Goal: Information Seeking & Learning: Learn about a topic

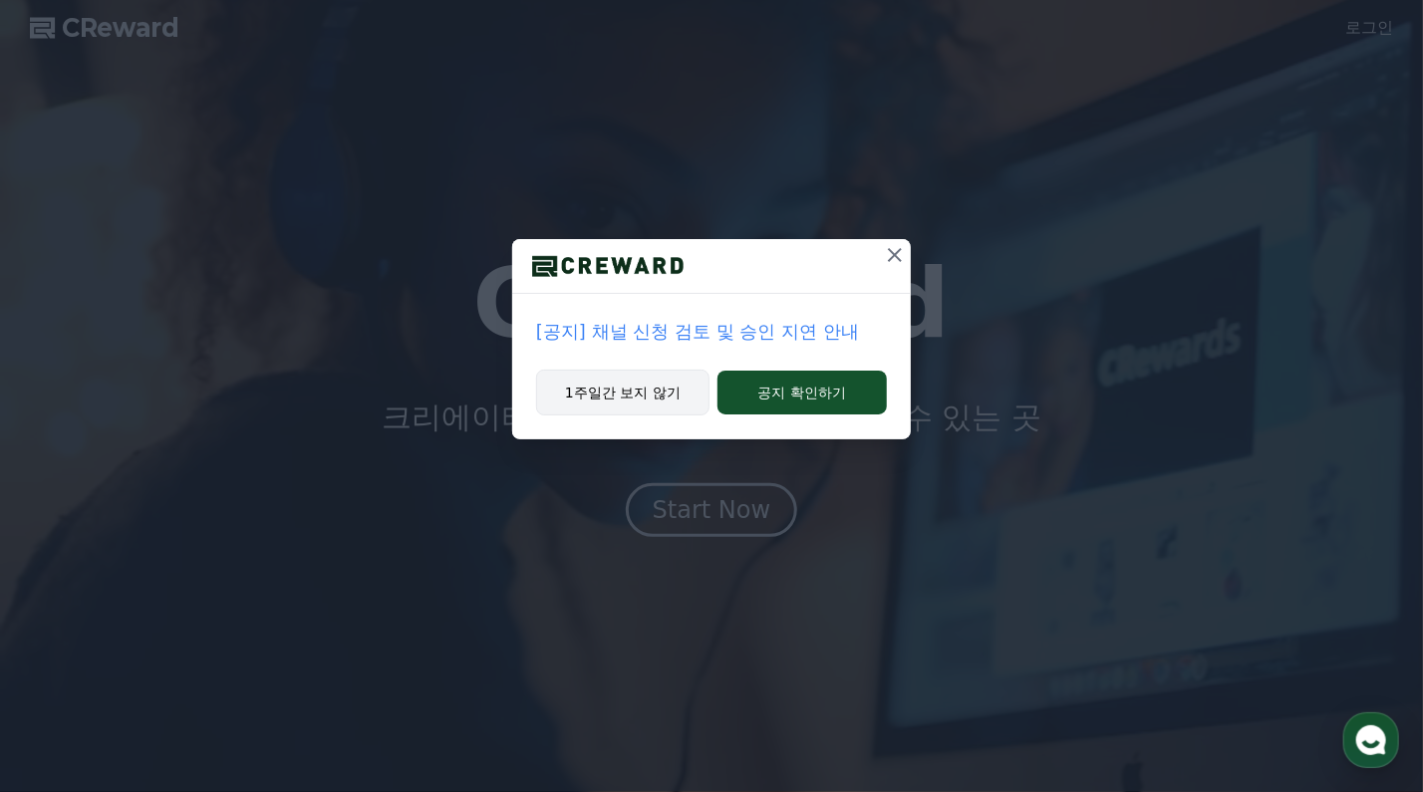
click at [661, 389] on button "1주일간 보지 않기" at bounding box center [622, 393] width 173 height 46
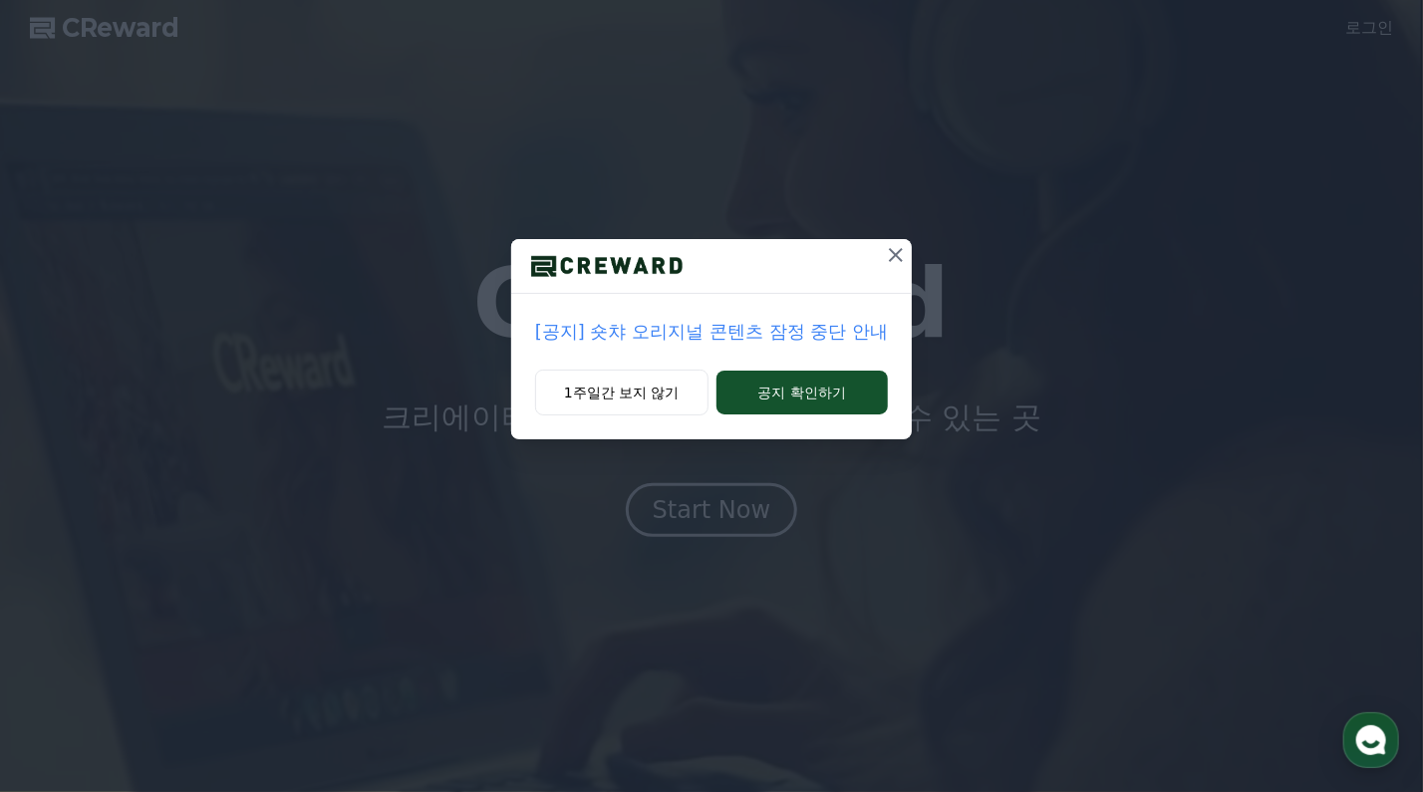
click at [722, 511] on div "[공지] 숏챠 오리지널 콘텐츠 잠정 중단 안내 1주일간 보지 않기 공지 확인하기" at bounding box center [711, 396] width 1423 height 792
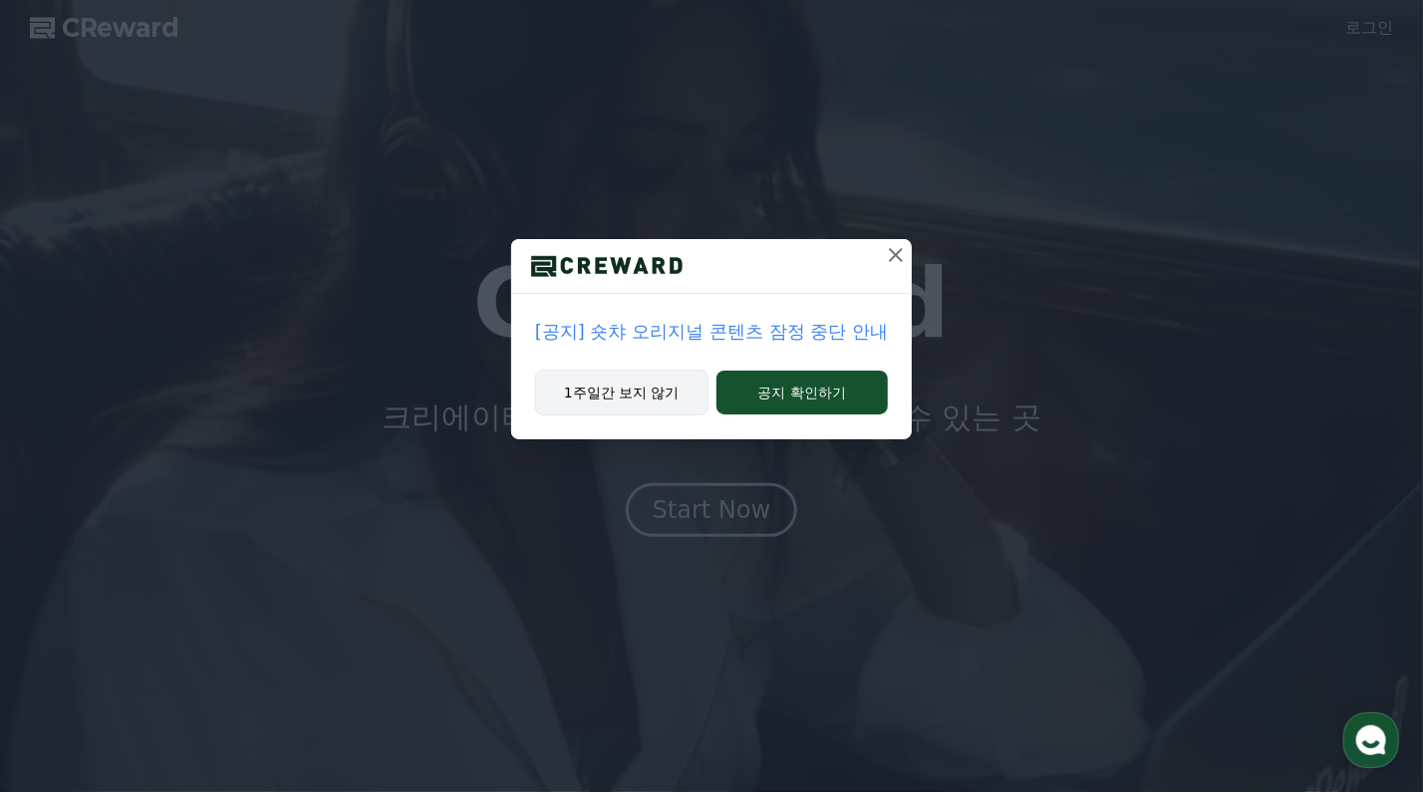
click at [627, 380] on button "1주일간 보지 않기" at bounding box center [621, 393] width 173 height 46
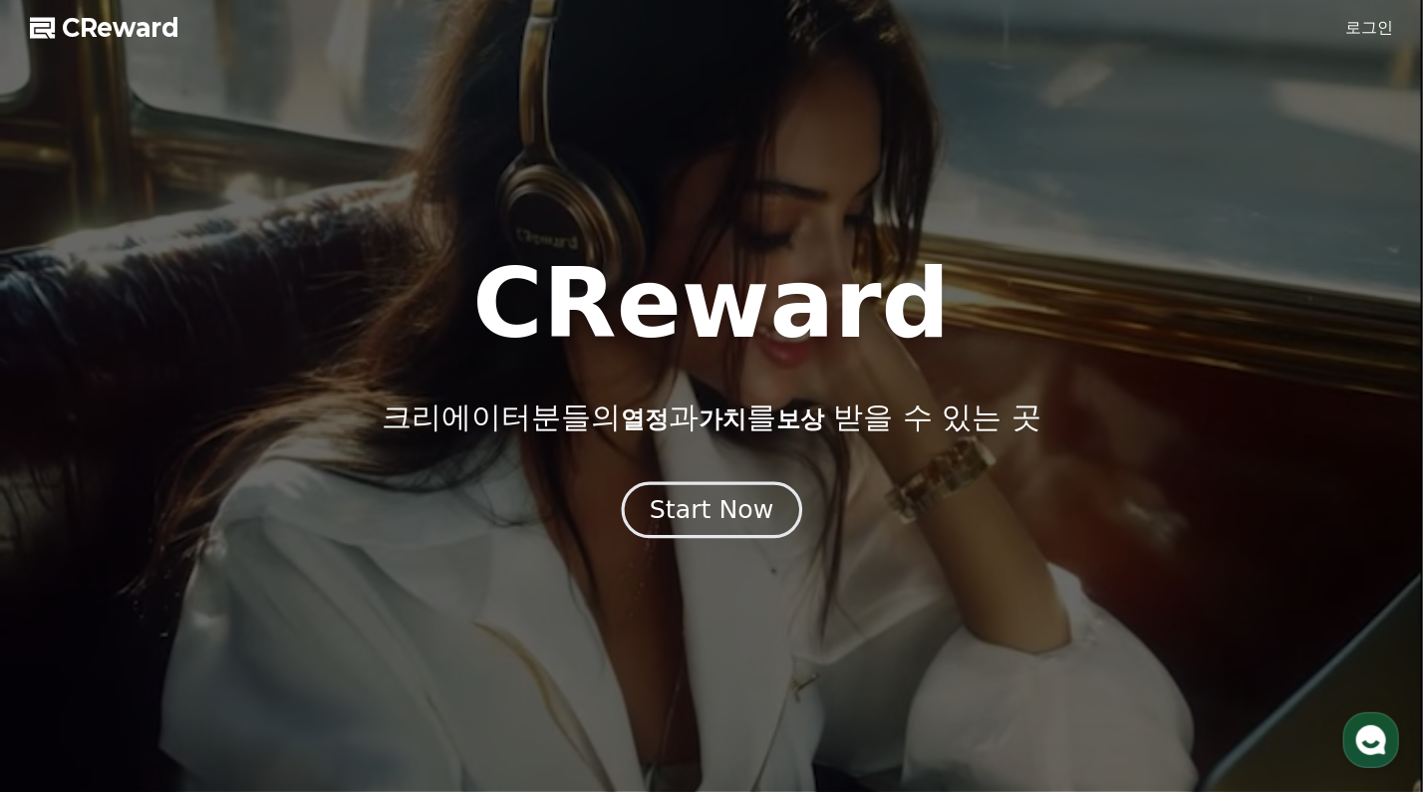
click at [701, 514] on div "Start Now" at bounding box center [712, 510] width 124 height 34
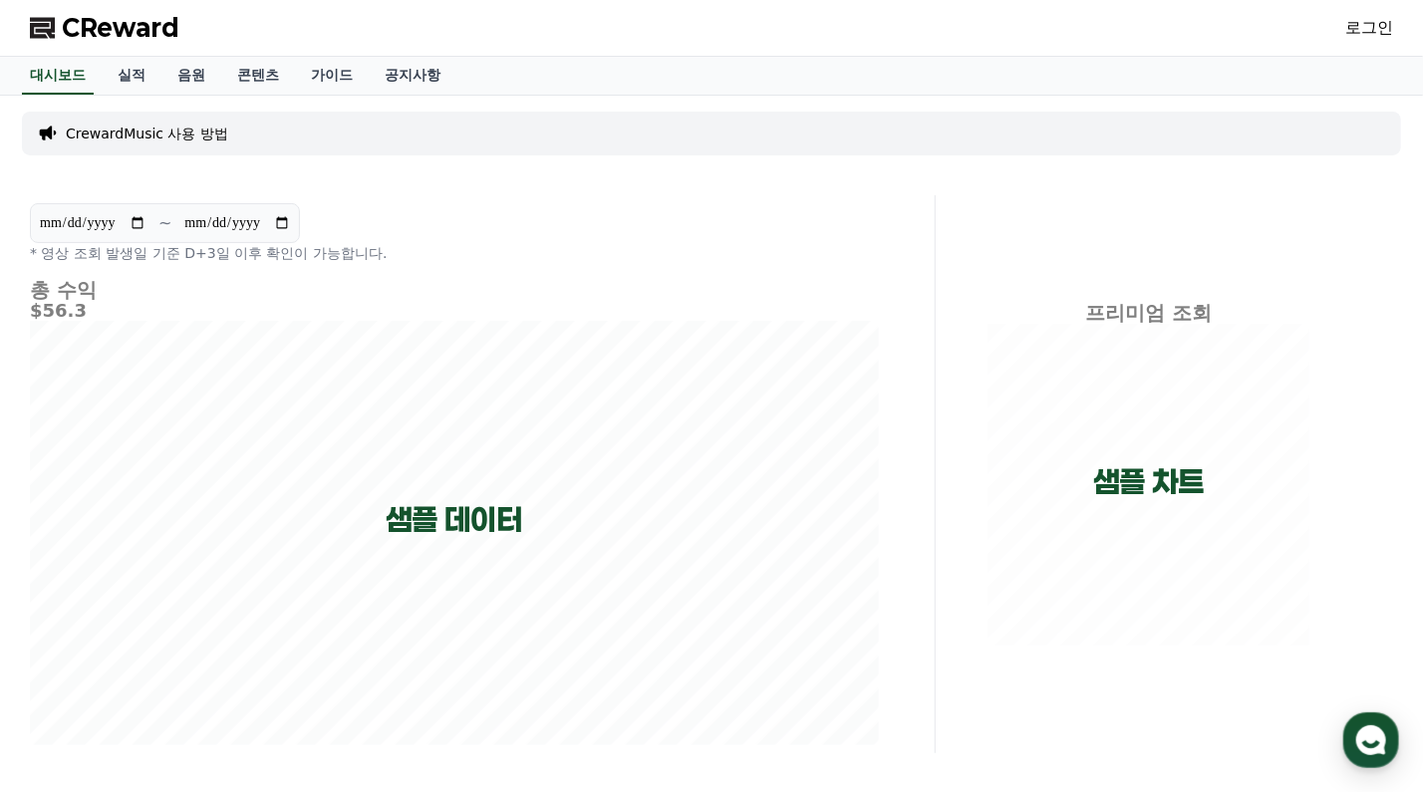
click at [1362, 28] on link "로그인" at bounding box center [1370, 28] width 48 height 24
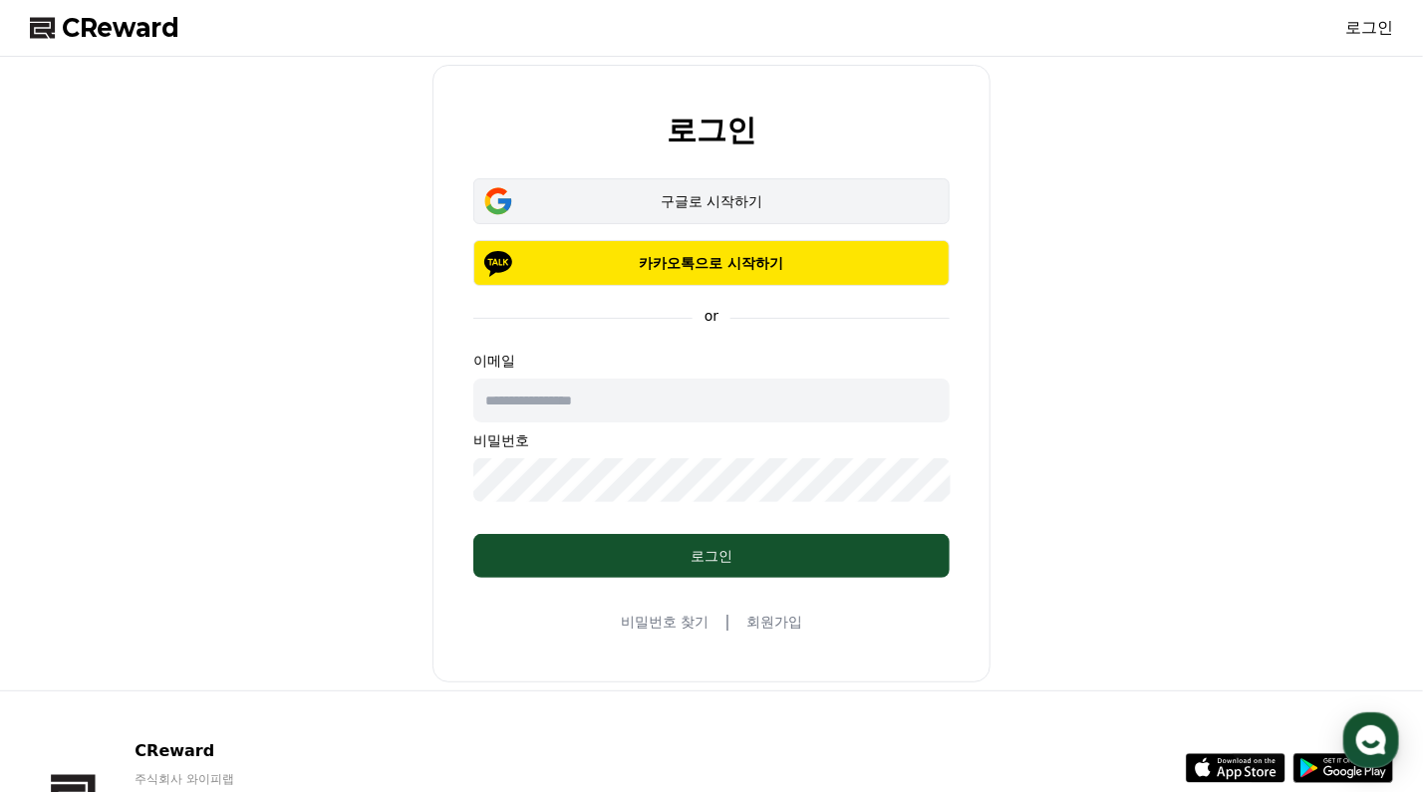
click at [758, 200] on div "구글로 시작하기" at bounding box center [711, 201] width 419 height 20
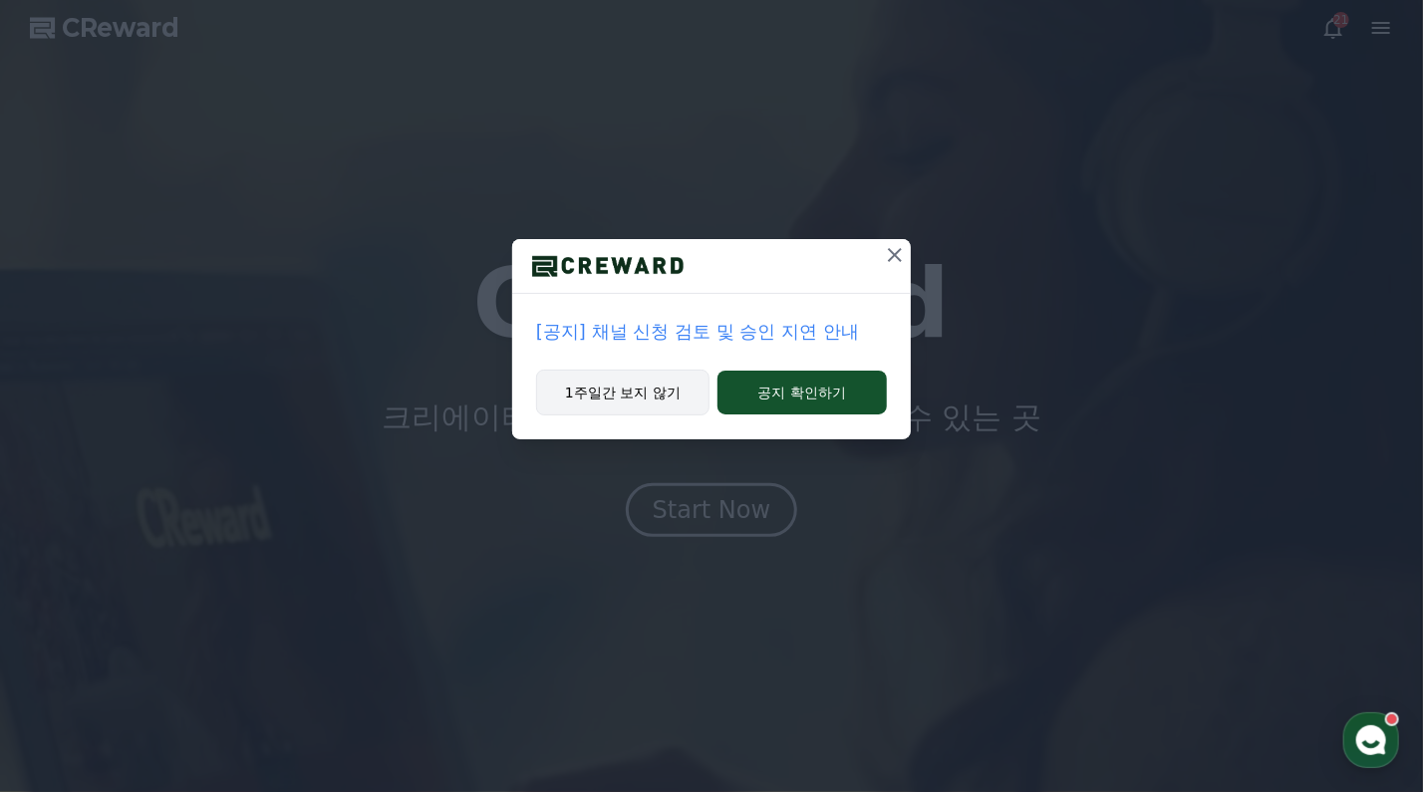
click at [655, 397] on button "1주일간 보지 않기" at bounding box center [622, 393] width 173 height 46
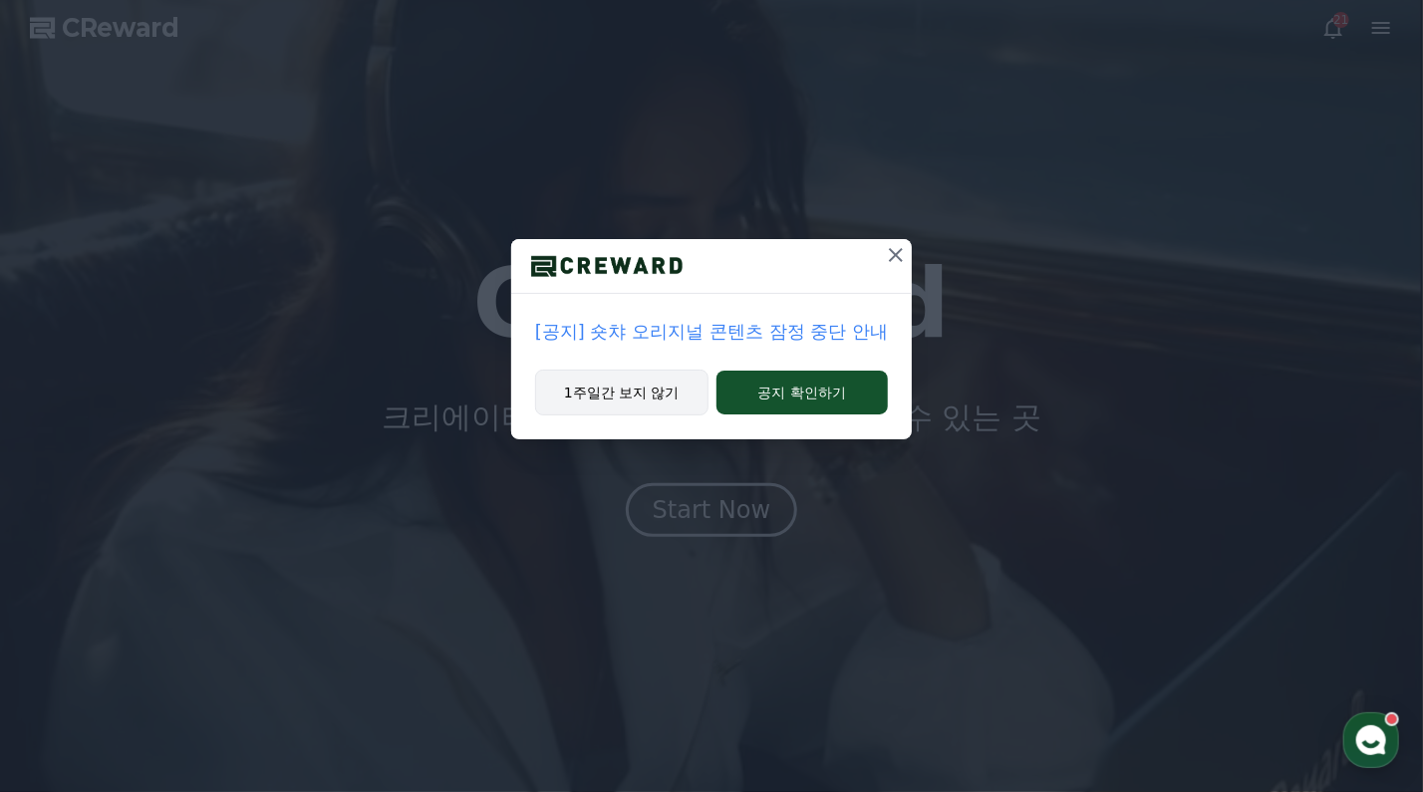
click at [647, 385] on button "1주일간 보지 않기" at bounding box center [621, 393] width 173 height 46
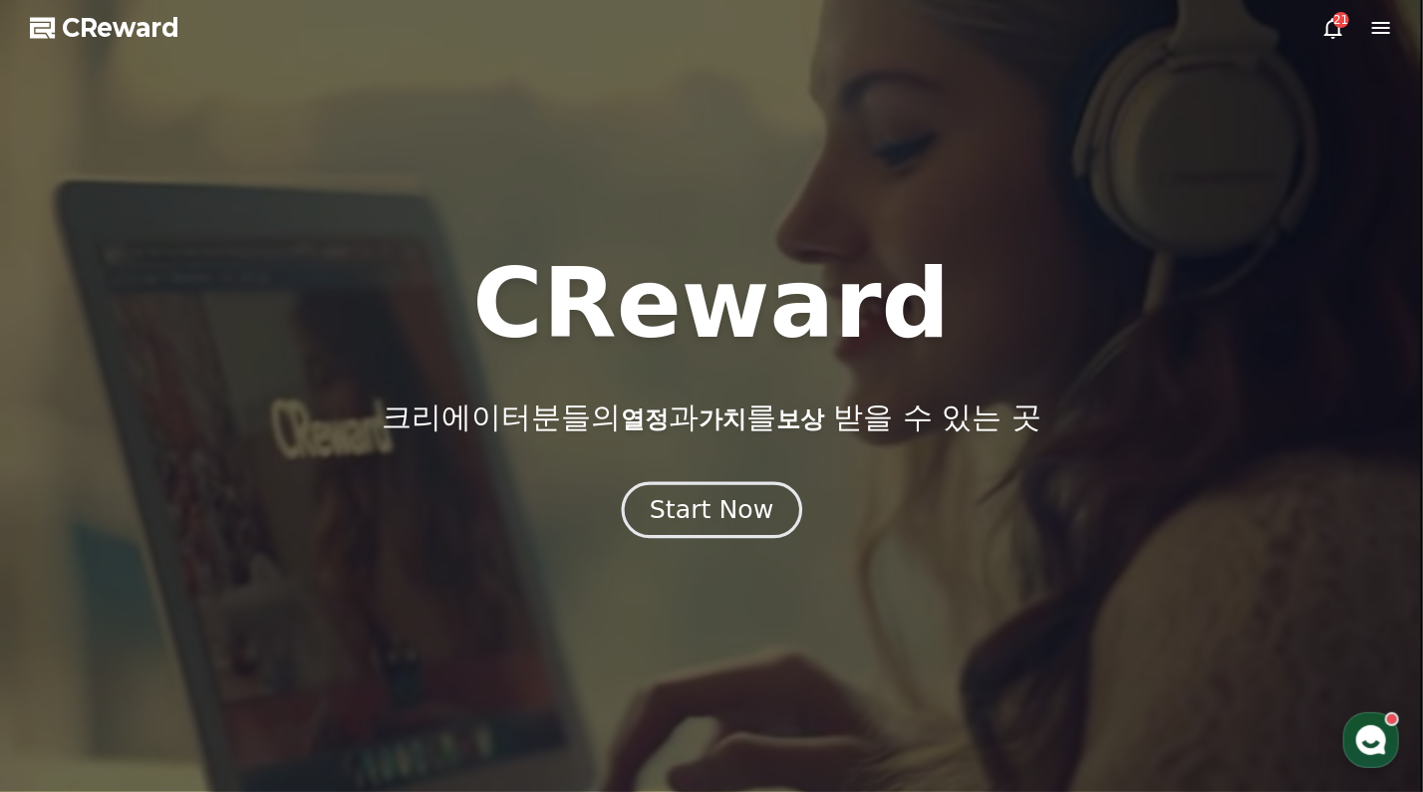
click at [702, 504] on div "Start Now" at bounding box center [712, 510] width 124 height 34
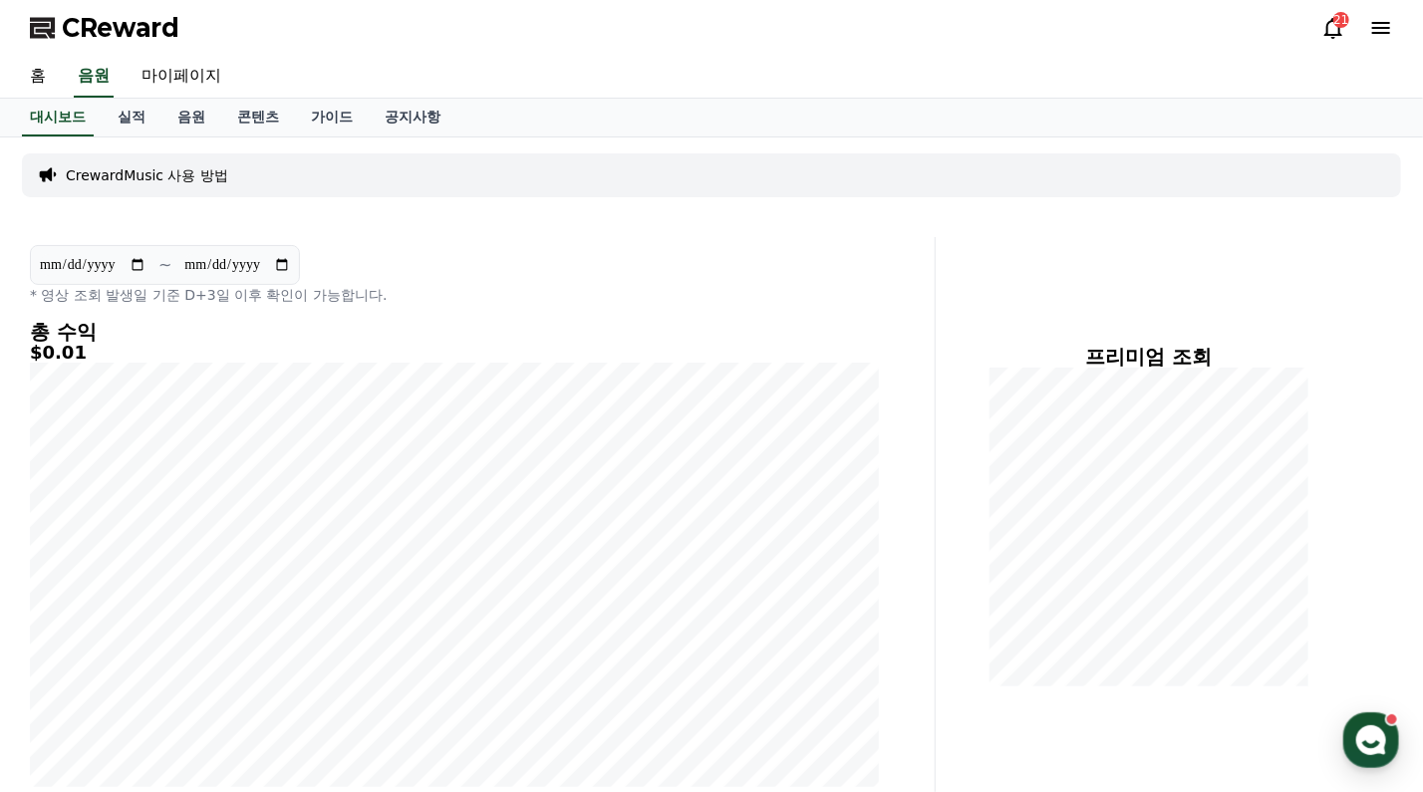
click at [53, 354] on h5 "$0.01" at bounding box center [454, 353] width 849 height 20
drag, startPoint x: 84, startPoint y: 355, endPoint x: 0, endPoint y: 362, distance: 84.0
click at [369, 347] on h5 "$0.01" at bounding box center [454, 353] width 849 height 20
click at [1342, 26] on div "21" at bounding box center [1342, 20] width 16 height 16
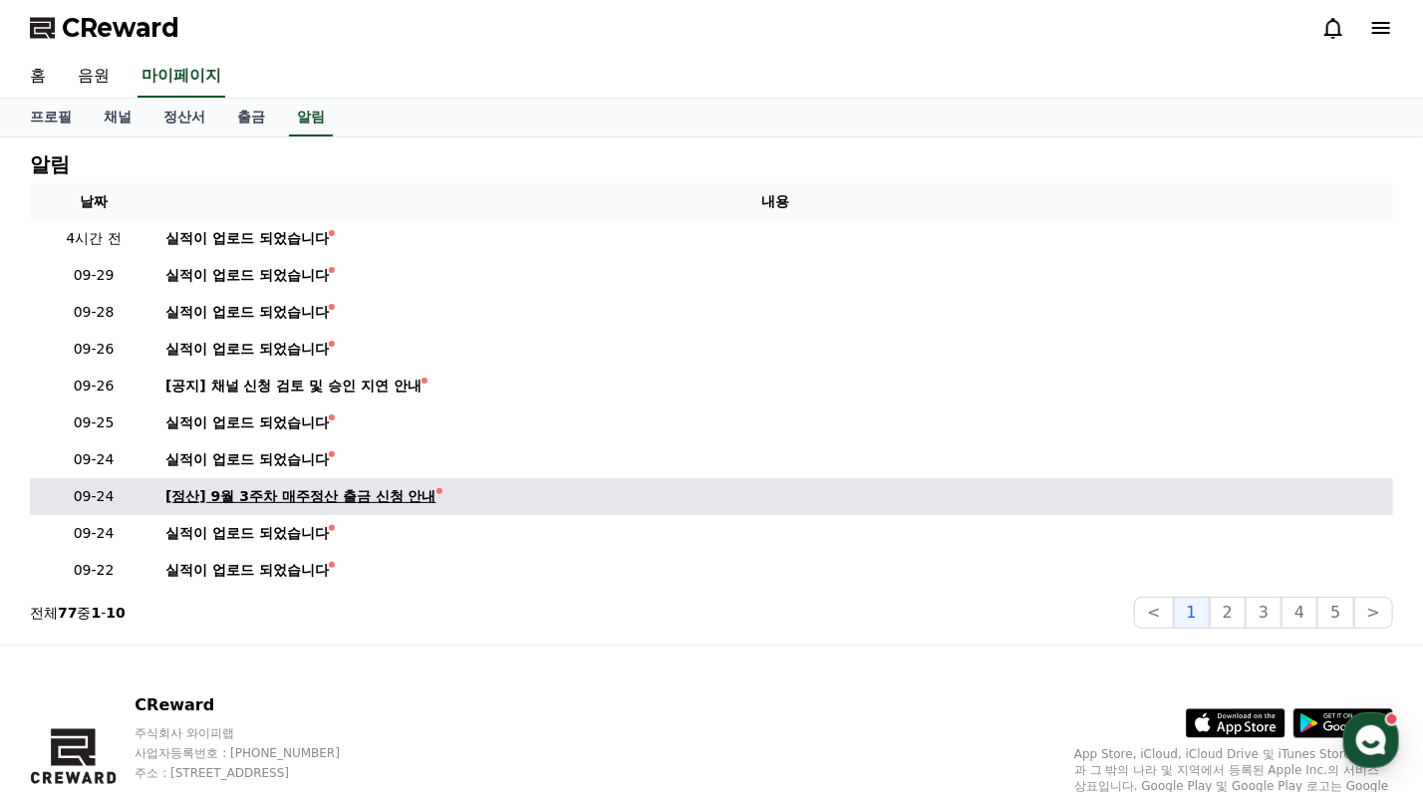
click at [343, 497] on div "[정산] 9월 3주차 매주정산 출금 신청 안내" at bounding box center [300, 496] width 271 height 21
